Goal: Browse casually

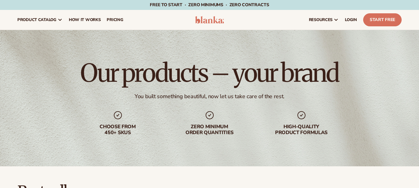
scroll to position [213, 0]
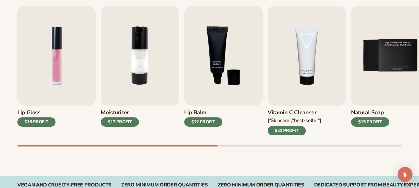
click at [231, 147] on div "Best sellers Private label products to start your beauty and self care line tod…" at bounding box center [209, 65] width 419 height 223
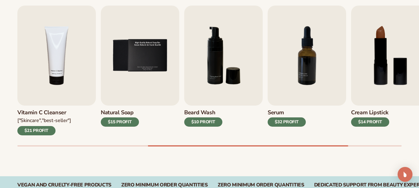
click at [231, 147] on div at bounding box center [209, 146] width 385 height 1
drag, startPoint x: 242, startPoint y: 145, endPoint x: 247, endPoint y: 145, distance: 5.0
click at [247, 145] on div "Lip Gloss $16 PROFIT Moisturizer $17 PROFIT Lip Balm" at bounding box center [218, 76] width 402 height 141
drag, startPoint x: 247, startPoint y: 145, endPoint x: 165, endPoint y: 143, distance: 82.0
click at [165, 143] on div "Lip Gloss $16 PROFIT Moisturizer $17 PROFIT Lip Balm" at bounding box center [218, 76] width 402 height 141
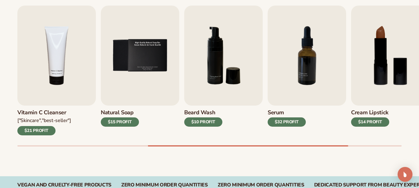
drag, startPoint x: 165, startPoint y: 143, endPoint x: 132, endPoint y: 145, distance: 32.7
click at [132, 145] on div "Lip Gloss $16 PROFIT Moisturizer $17 PROFIT Lip Balm" at bounding box center [218, 76] width 402 height 141
click at [133, 147] on div "Best sellers Private label products to start your beauty and self care line tod…" at bounding box center [209, 65] width 419 height 223
click at [143, 147] on div at bounding box center [209, 146] width 385 height 1
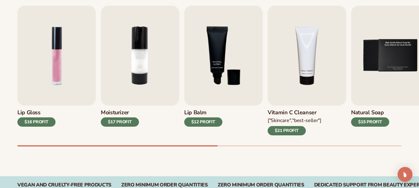
click at [96, 149] on div "Best sellers Private label products to start your beauty and self care line tod…" at bounding box center [209, 65] width 419 height 223
drag, startPoint x: 114, startPoint y: 145, endPoint x: 227, endPoint y: 147, distance: 113.6
click at [227, 147] on div "Lip Gloss $16 PROFIT Moisturizer $17 PROFIT Lip Balm" at bounding box center [218, 76] width 402 height 141
click at [227, 147] on div at bounding box center [209, 146] width 385 height 1
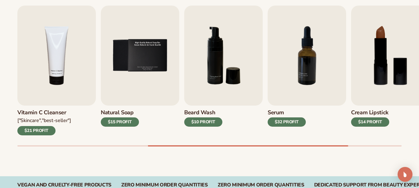
click at [253, 146] on div at bounding box center [248, 146] width 201 height 1
drag, startPoint x: 280, startPoint y: 147, endPoint x: 292, endPoint y: 148, distance: 11.9
click at [292, 148] on div "Best sellers Private label products to start your beauty and self care line tod…" at bounding box center [209, 65] width 419 height 223
